Goal: Task Accomplishment & Management: Use online tool/utility

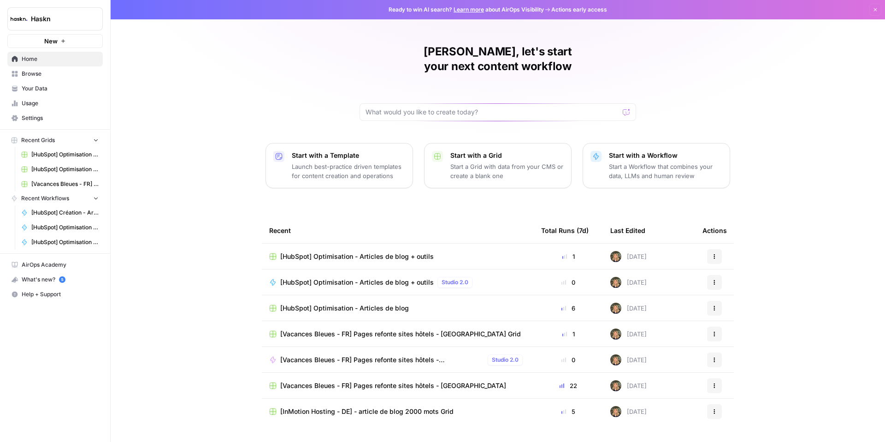
click at [53, 77] on span "Browse" at bounding box center [60, 74] width 77 height 8
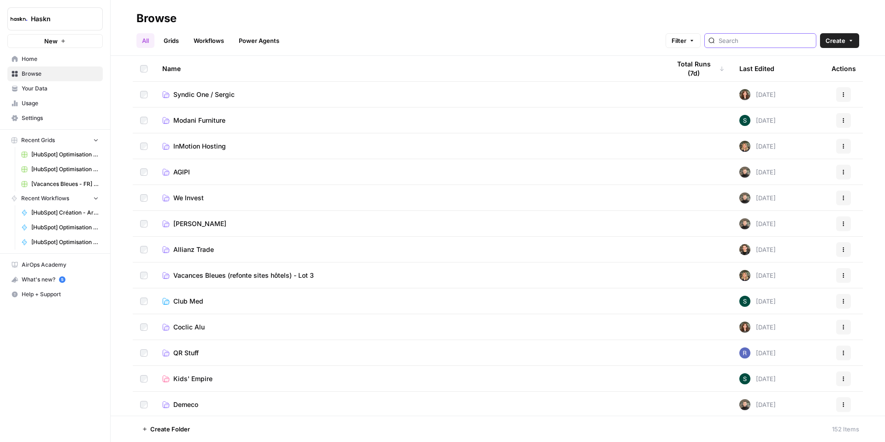
click at [763, 45] on input "search" at bounding box center [766, 40] width 94 height 9
type input "vacances"
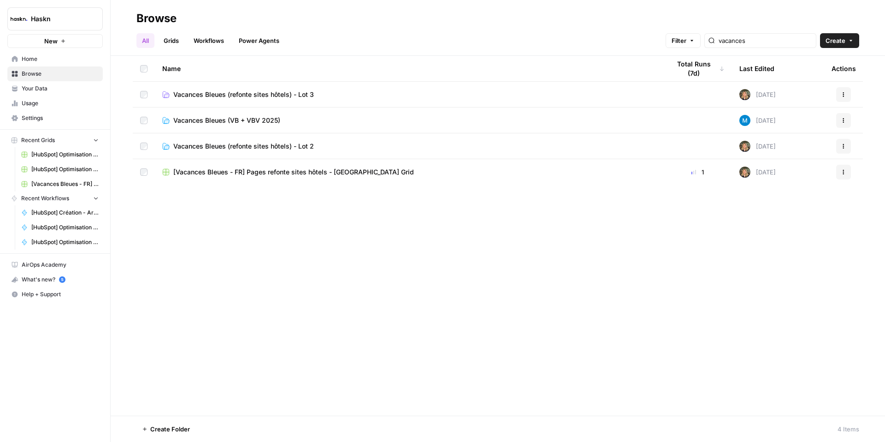
click at [265, 93] on span "Vacances Bleues (refonte sites hôtels) - Lot 3" at bounding box center [243, 94] width 141 height 9
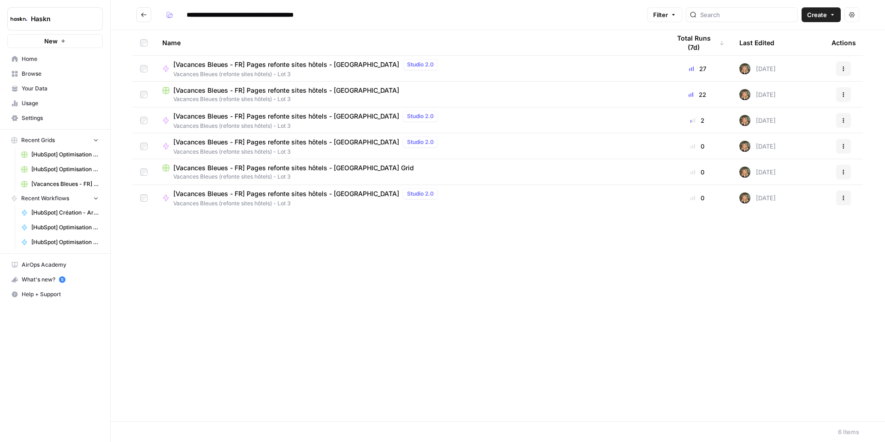
click at [313, 88] on span "[Vacances Bleues - FR] Pages refonte sites hôtels - [GEOGRAPHIC_DATA]" at bounding box center [286, 90] width 226 height 9
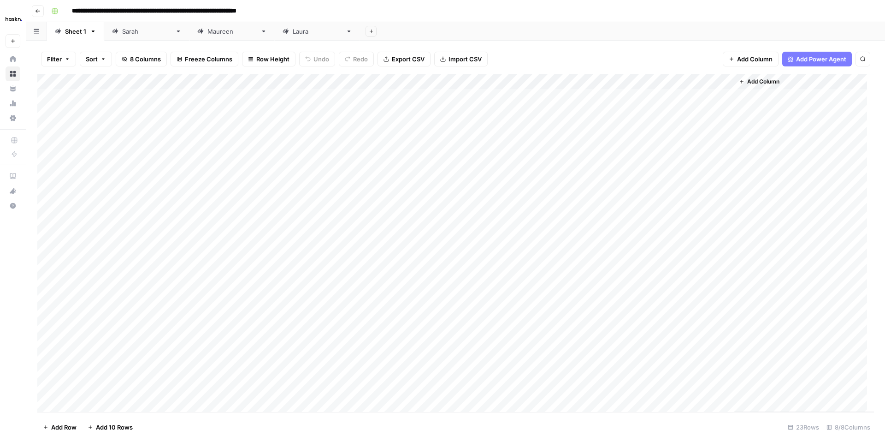
click at [293, 32] on div "[PERSON_NAME]" at bounding box center [317, 31] width 49 height 9
click at [693, 189] on div "Add Column" at bounding box center [455, 191] width 836 height 234
click at [719, 188] on div "Add Column" at bounding box center [455, 191] width 836 height 234
drag, startPoint x: 805, startPoint y: 169, endPoint x: 782, endPoint y: 176, distance: 23.5
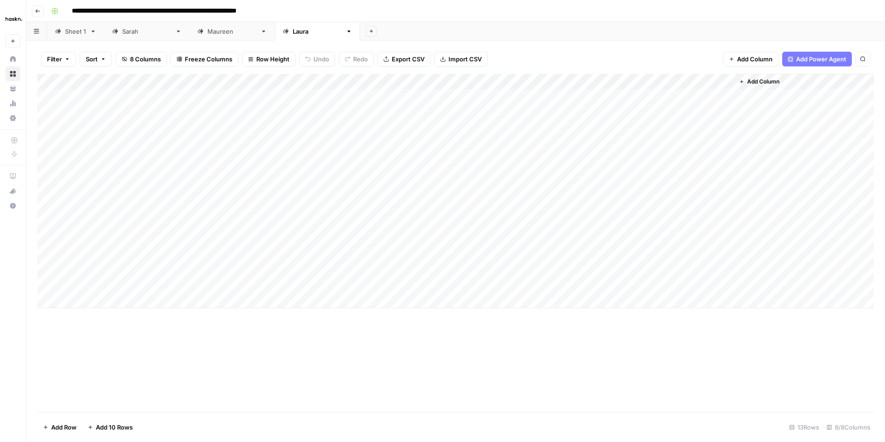
click at [804, 170] on div "Add Column" at bounding box center [804, 191] width 140 height 234
click at [726, 189] on div "Add Column" at bounding box center [455, 191] width 836 height 234
